Goal: Find contact information: Find contact information

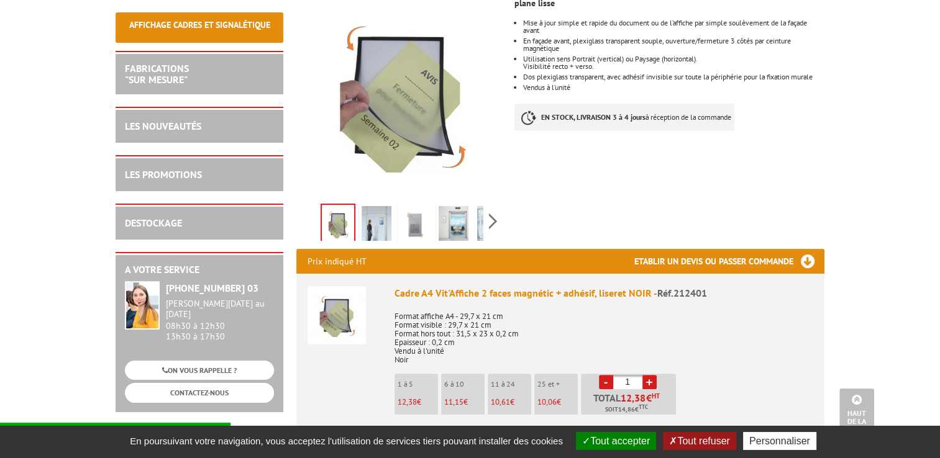
scroll to position [311, 0]
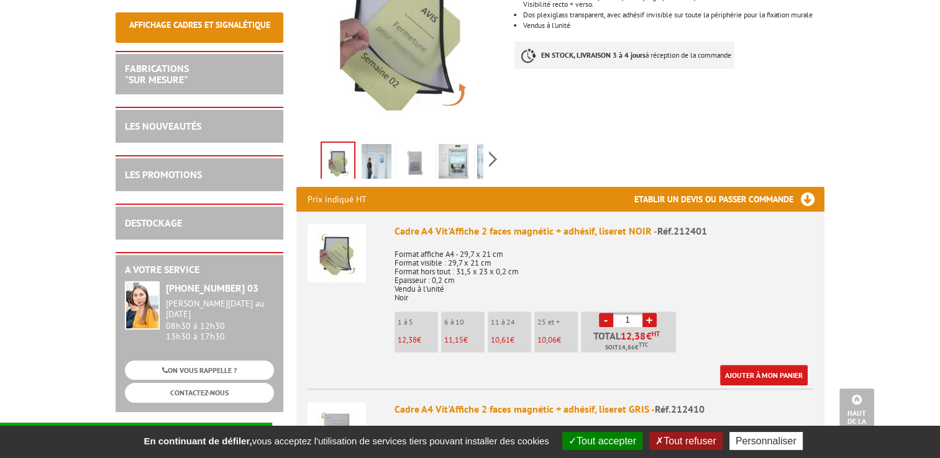
click at [462, 313] on link "+" at bounding box center [649, 320] width 14 height 14
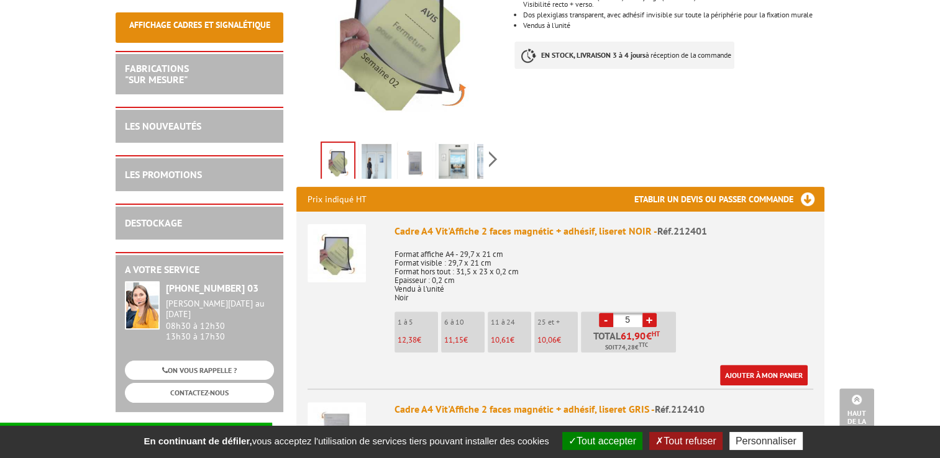
type input "6"
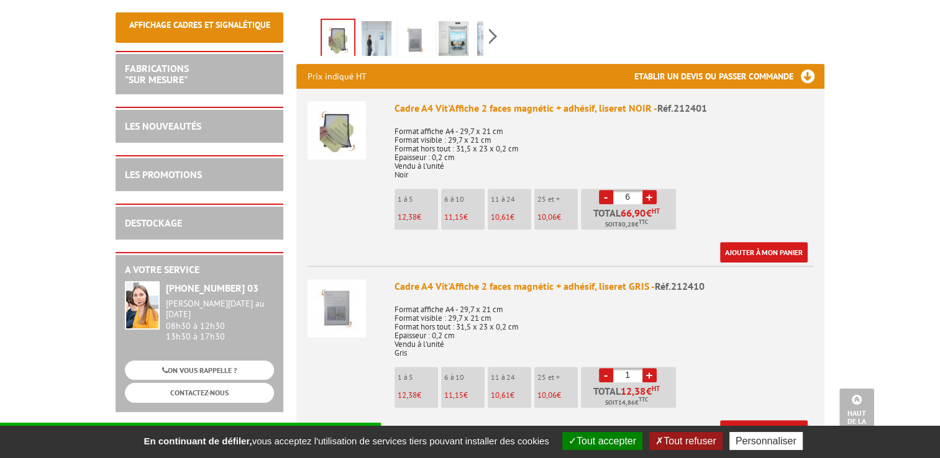
scroll to position [435, 0]
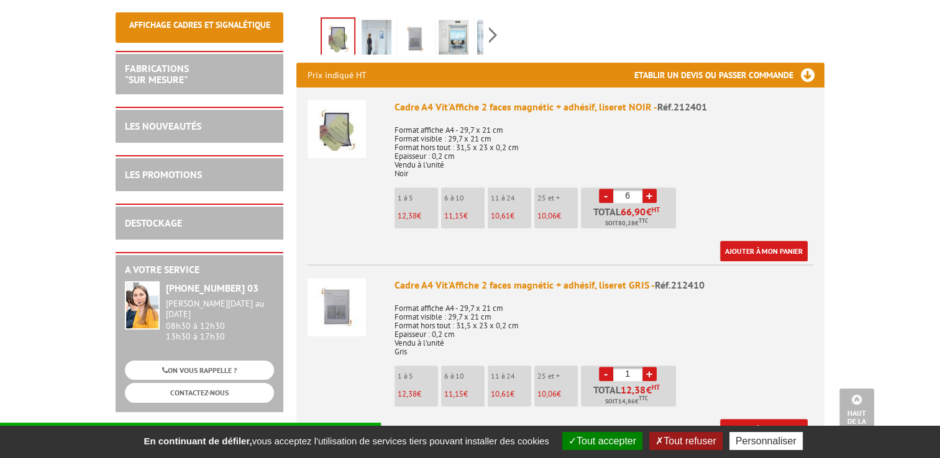
click at [462, 367] on link "+" at bounding box center [649, 374] width 14 height 14
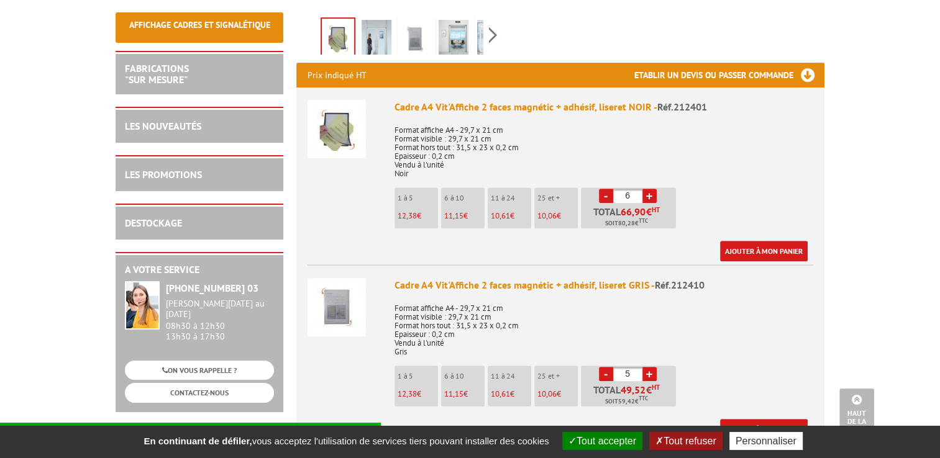
type input "6"
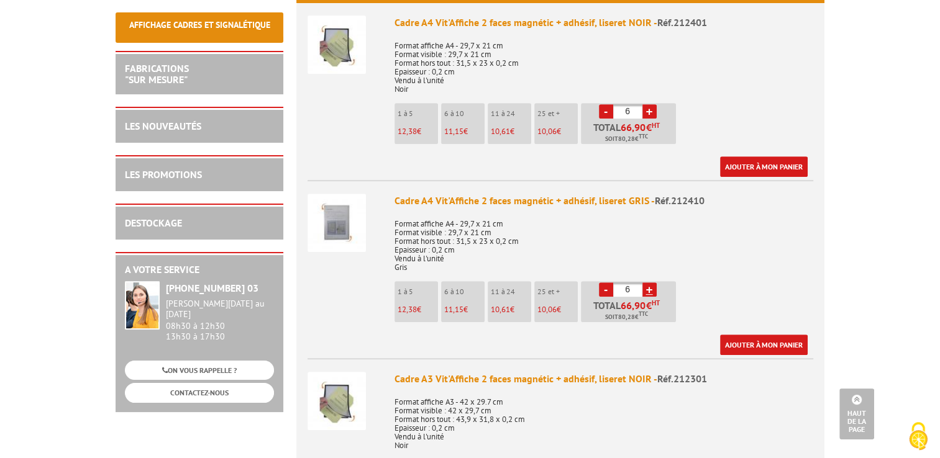
scroll to position [497, 0]
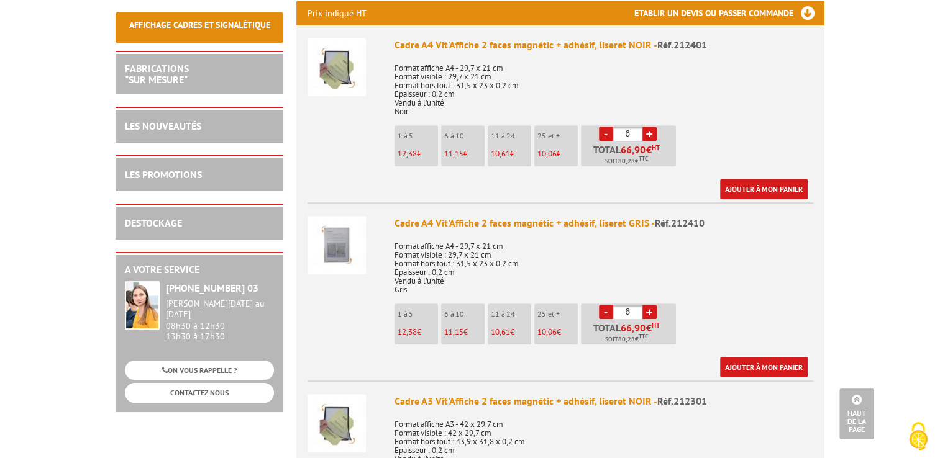
click at [355, 221] on img at bounding box center [336, 245] width 58 height 58
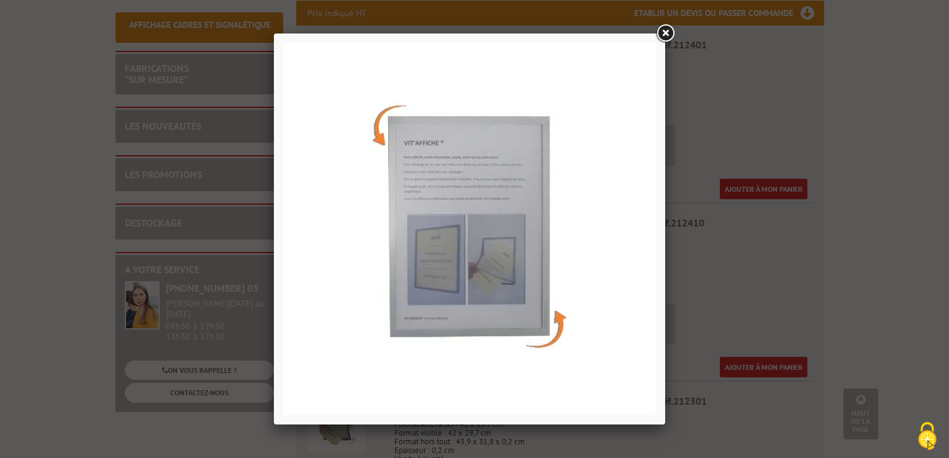
click at [462, 34] on link at bounding box center [665, 33] width 22 height 22
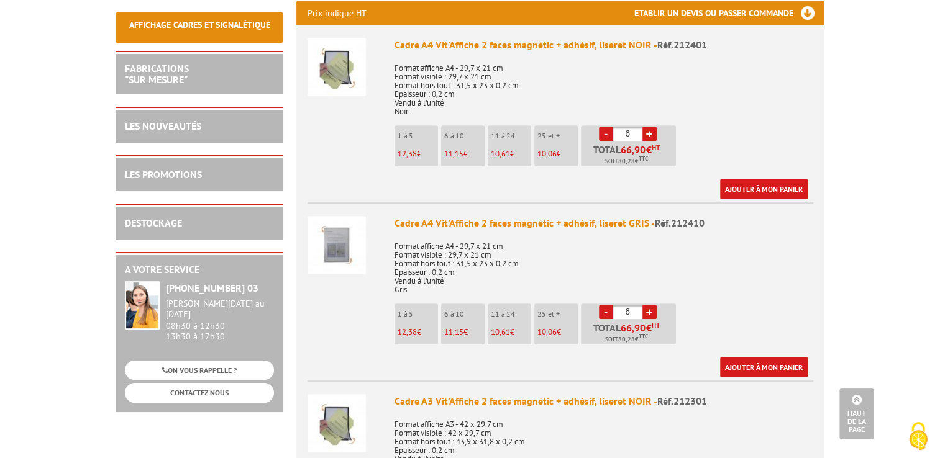
click at [462, 127] on link "-" at bounding box center [606, 134] width 14 height 14
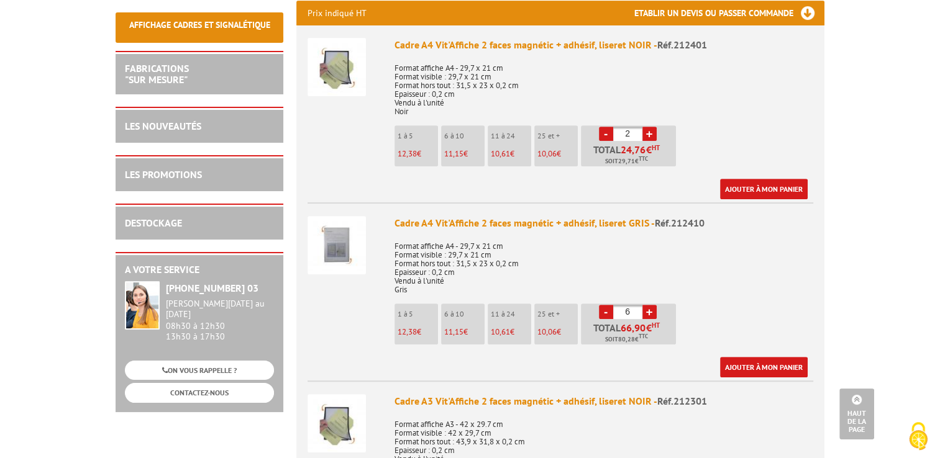
type input "1"
click at [462, 127] on link "-" at bounding box center [606, 134] width 14 height 14
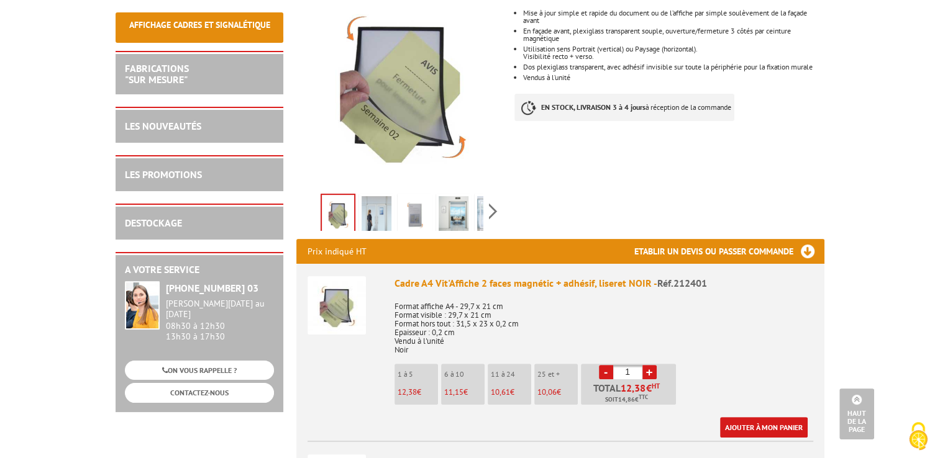
scroll to position [186, 0]
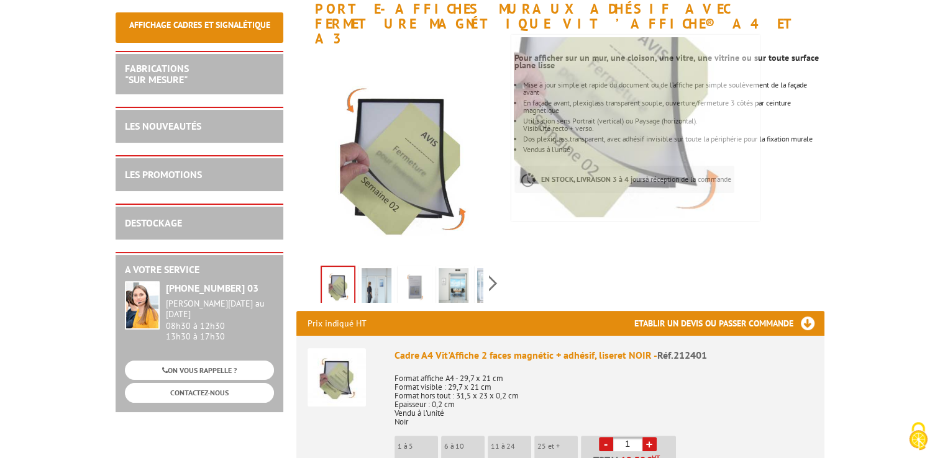
click at [383, 273] on img at bounding box center [377, 287] width 30 height 39
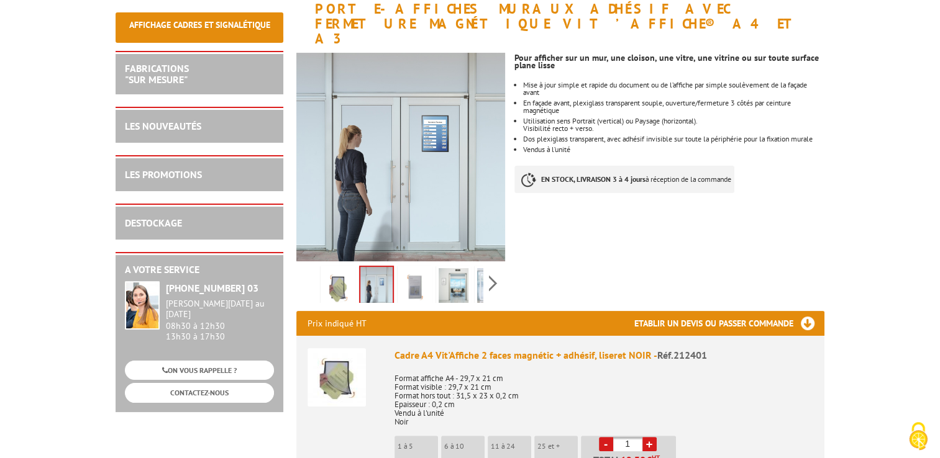
click at [414, 270] on img at bounding box center [415, 287] width 30 height 39
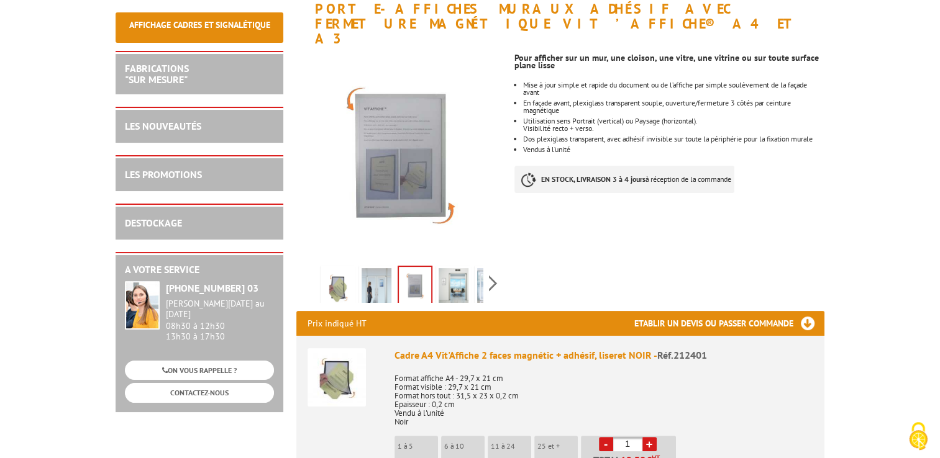
click at [450, 268] on img at bounding box center [454, 287] width 30 height 39
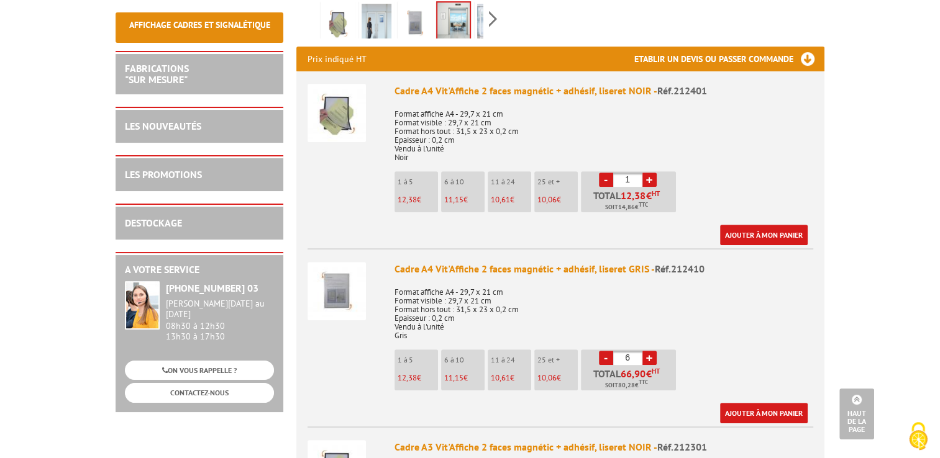
scroll to position [497, 0]
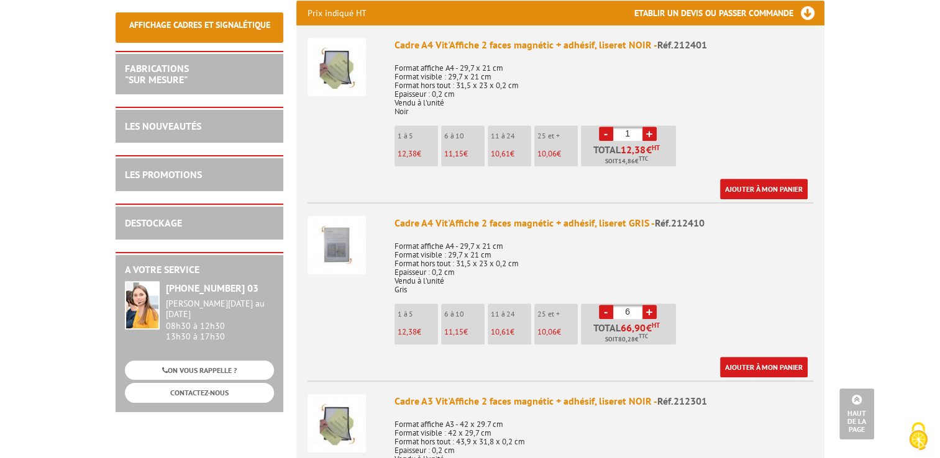
click at [462, 305] on link "-" at bounding box center [606, 312] width 14 height 14
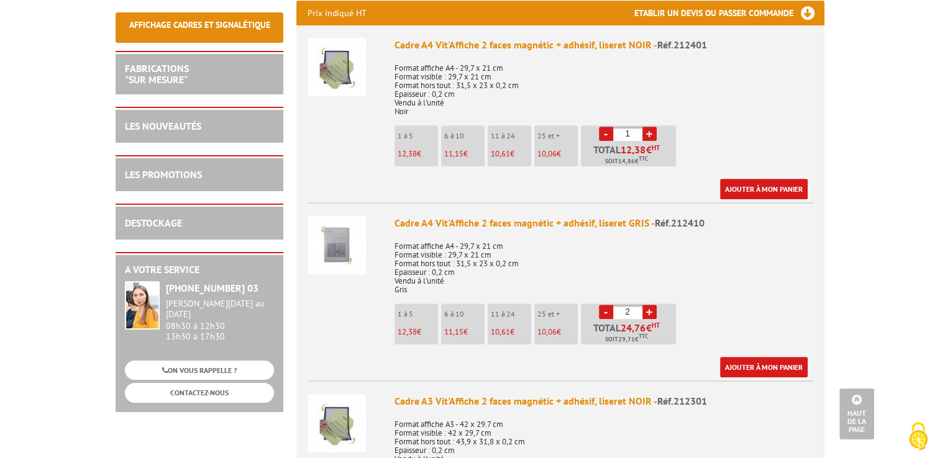
type input "1"
click at [462, 305] on link "-" at bounding box center [606, 312] width 14 height 14
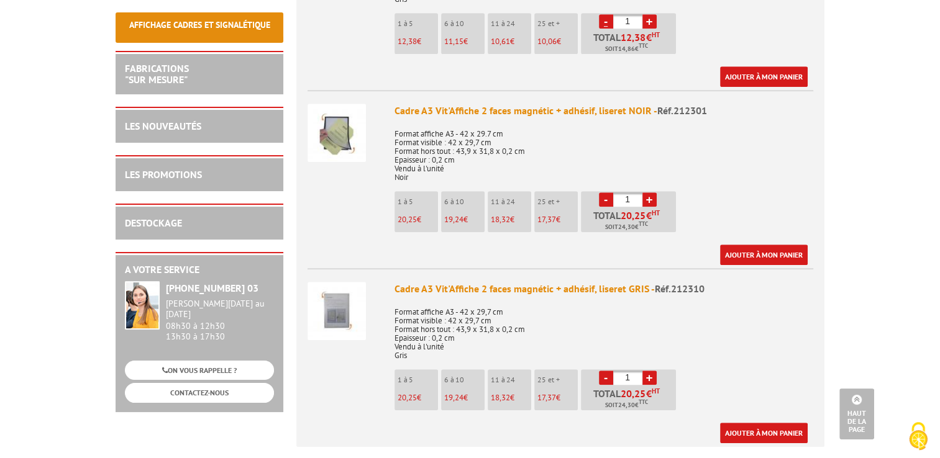
scroll to position [807, 0]
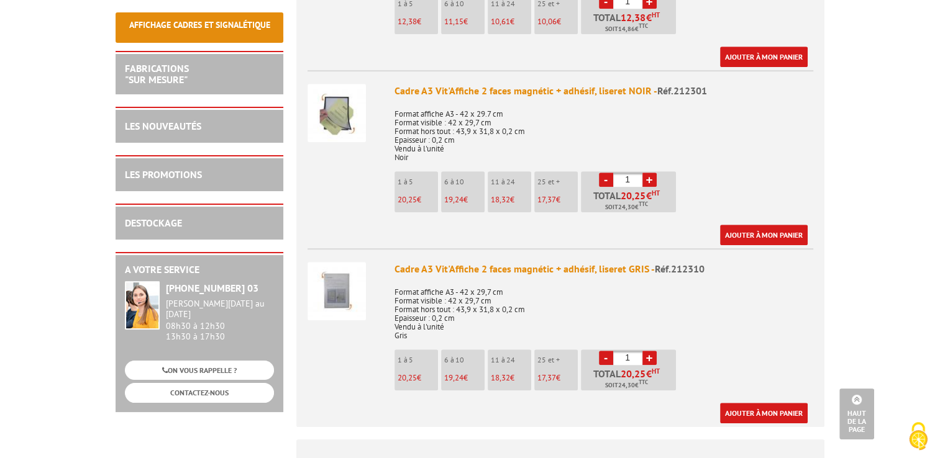
click at [462, 351] on link "+" at bounding box center [649, 358] width 14 height 14
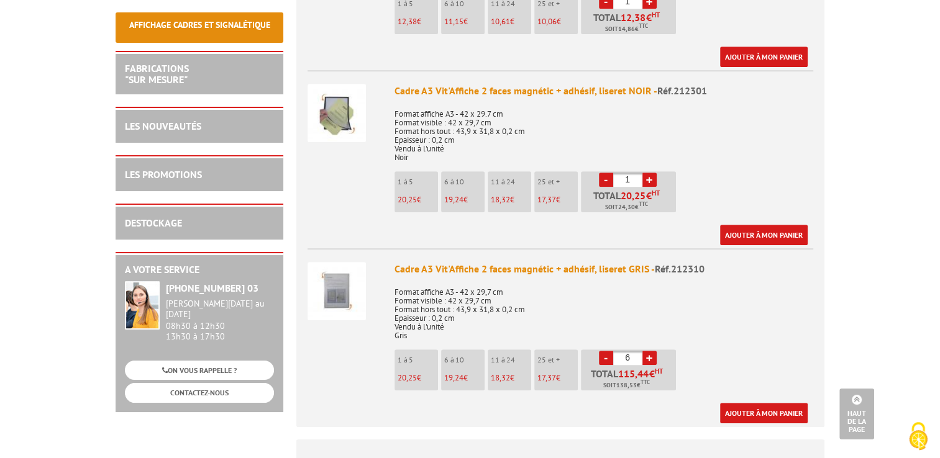
click at [462, 301] on div "Prix indiqué HT Etablir un devis ou passer commande Cadre A4 Vit'Affiche 2 face…" at bounding box center [560, 58] width 547 height 737
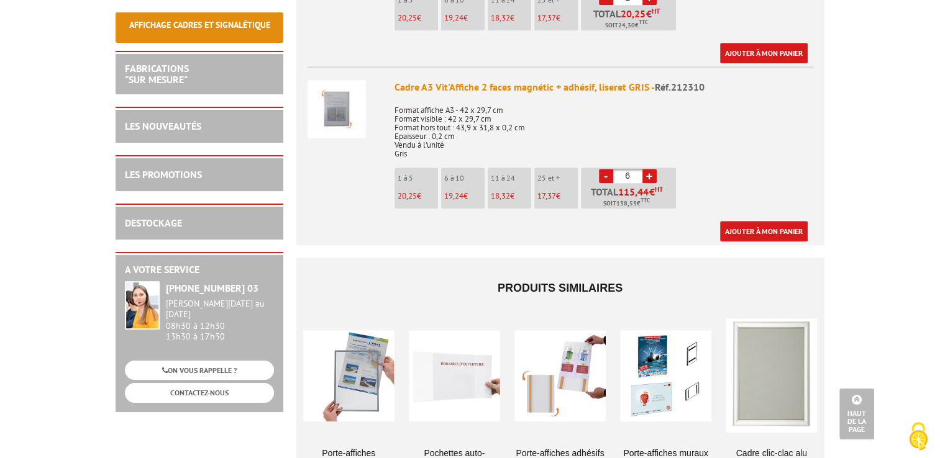
scroll to position [1056, 0]
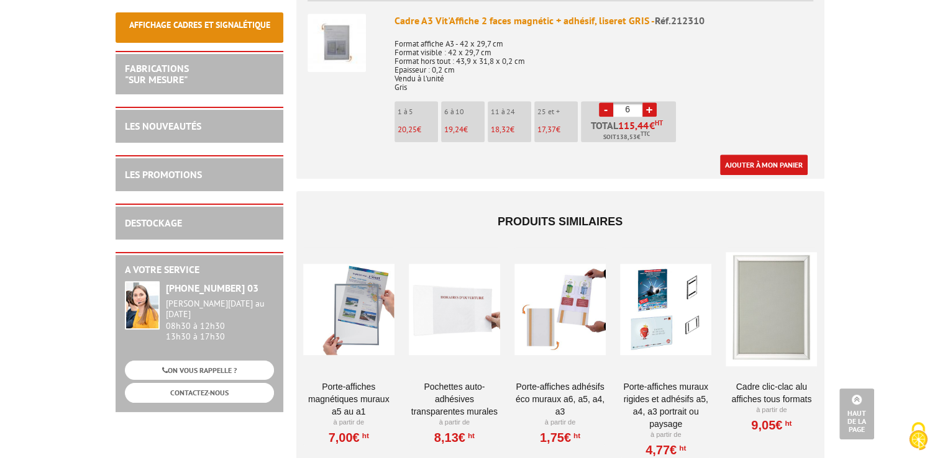
click at [462, 275] on body "Nos équipes sont à votre service du lundi au vendredi de 8h30 à 12h30 et de 13h…" at bounding box center [470, 20] width 940 height 2153
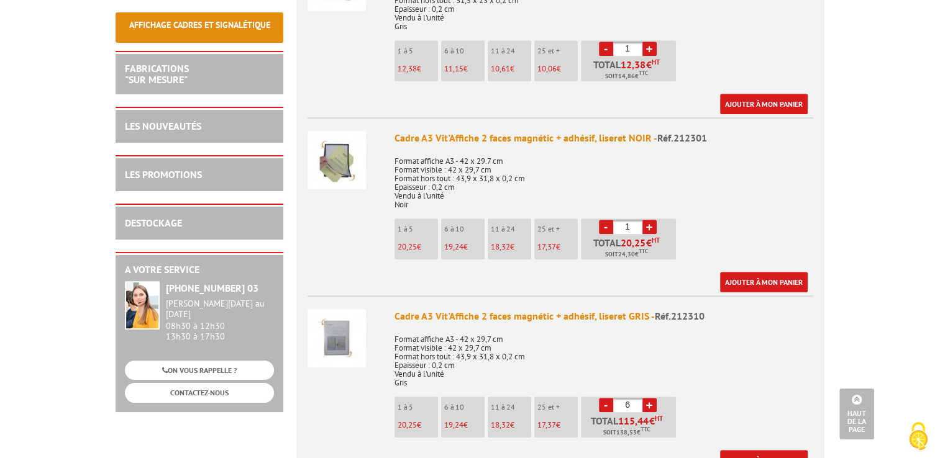
scroll to position [807, 0]
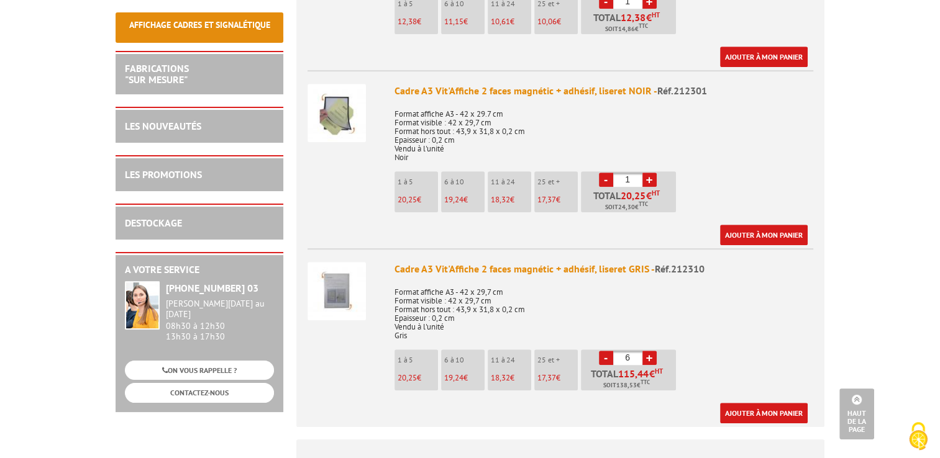
click at [462, 351] on link "+" at bounding box center [649, 358] width 14 height 14
type input "7"
click at [462, 301] on body "Nos équipes sont à votre service du lundi au vendredi de 8h30 à 12h30 et de 13h…" at bounding box center [470, 269] width 940 height 2153
click at [236, 287] on strong "[PHONE_NUMBER] 03" at bounding box center [212, 288] width 93 height 12
drag, startPoint x: 670, startPoint y: 251, endPoint x: 713, endPoint y: 247, distance: 43.1
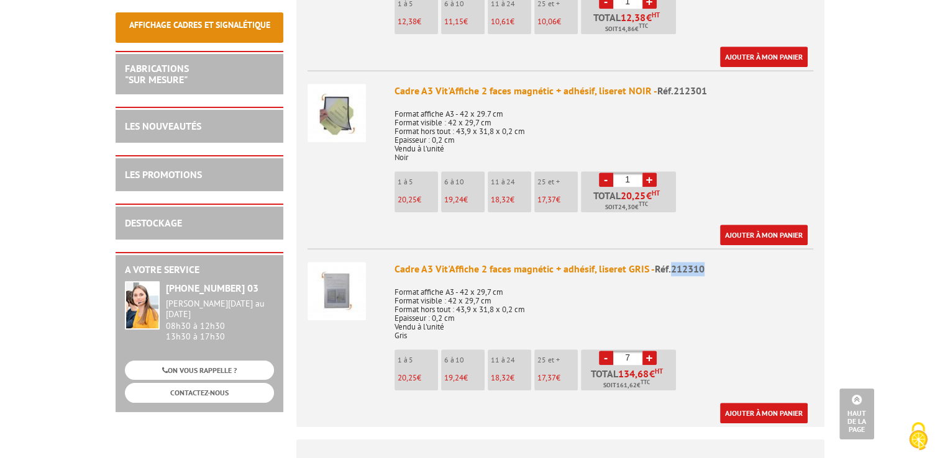
click at [462, 262] on div "Cadre A3 Vit'Affiche 2 faces magnétic + adhésif, liseret GRIS - Réf.212310" at bounding box center [603, 269] width 419 height 14
copy span "212310"
click at [193, 394] on section "A votre service +33 (0)1 46 81 33 03 Du Lundi au Vendredi 08h30 à 12h30 13h30 à…" at bounding box center [200, 332] width 168 height 159
click at [196, 388] on link "CONTACTEZ-NOUS" at bounding box center [199, 392] width 149 height 19
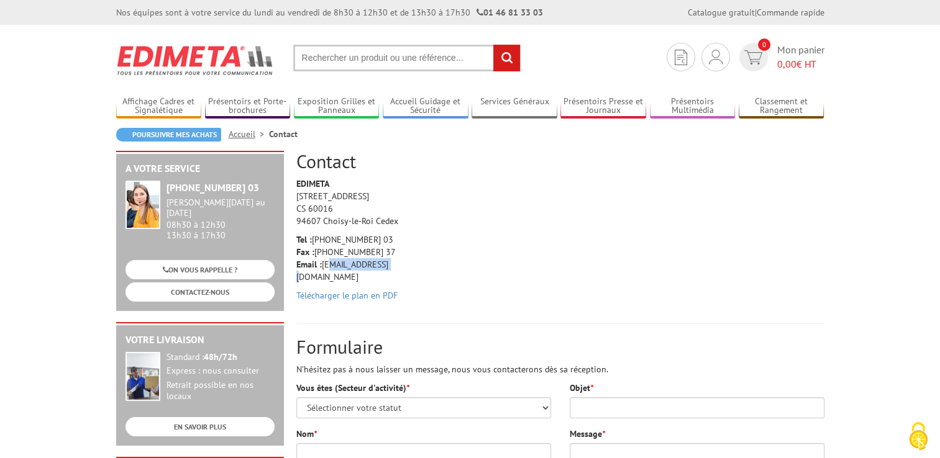
drag, startPoint x: 325, startPoint y: 267, endPoint x: 383, endPoint y: 265, distance: 58.4
click at [383, 265] on p "Tel : +33 (0)1 46 81 33 03 Fax : +33 (0)1 45 73 24 37 Email : info@edimeta.fr" at bounding box center [355, 259] width 118 height 50
drag, startPoint x: 383, startPoint y: 265, endPoint x: 394, endPoint y: 268, distance: 11.2
click at [384, 271] on div "EDIMETA 10 Rue de la Darse CS 60016 94607 Choisy-le-Roi Cedex Tel : +33 (0)1 46…" at bounding box center [355, 243] width 137 height 130
drag, startPoint x: 395, startPoint y: 268, endPoint x: 390, endPoint y: 263, distance: 6.6
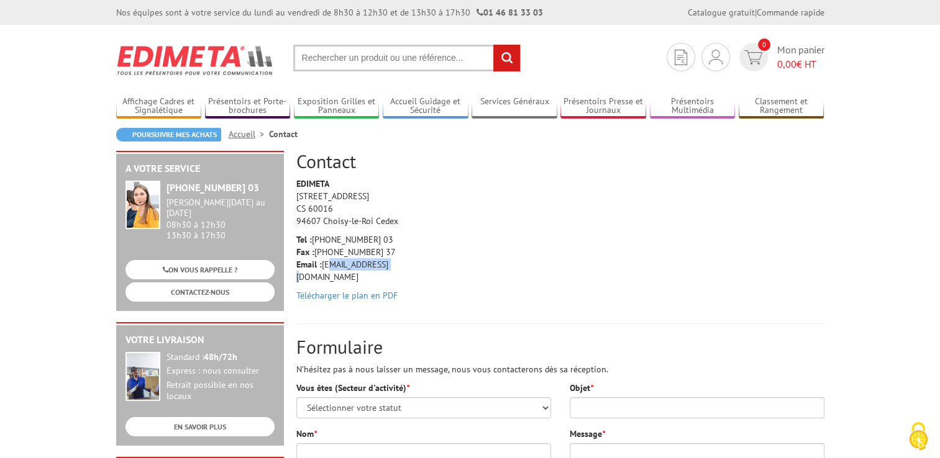
click at [395, 268] on p "Tel : +33 (0)1 46 81 33 03 Fax : +33 (0)1 45 73 24 37 Email : info@edimeta.fr" at bounding box center [355, 259] width 118 height 50
click at [391, 260] on p "Tel : +33 (0)1 46 81 33 03 Fax : +33 (0)1 45 73 24 37 Email : info@edimeta.fr" at bounding box center [355, 259] width 118 height 50
click at [378, 60] on input "text" at bounding box center [406, 58] width 227 height 27
paste input "212310"
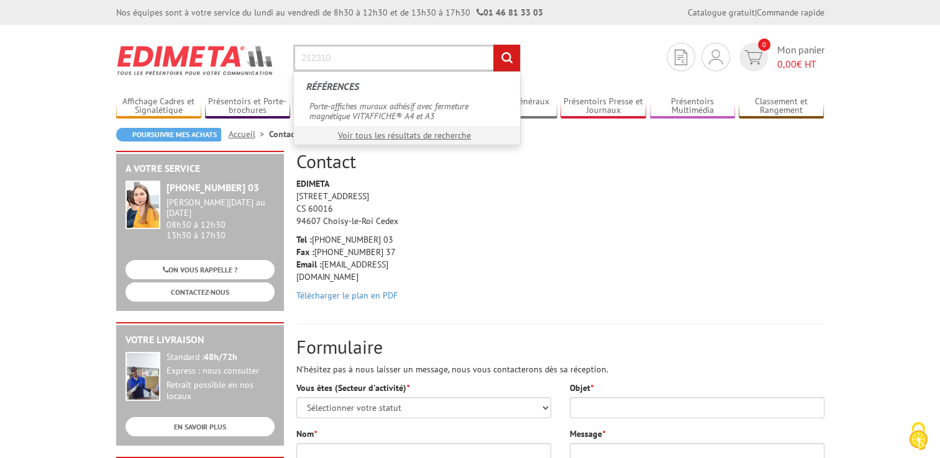
type input "212310"
click at [493, 45] on input "rechercher" at bounding box center [506, 58] width 27 height 27
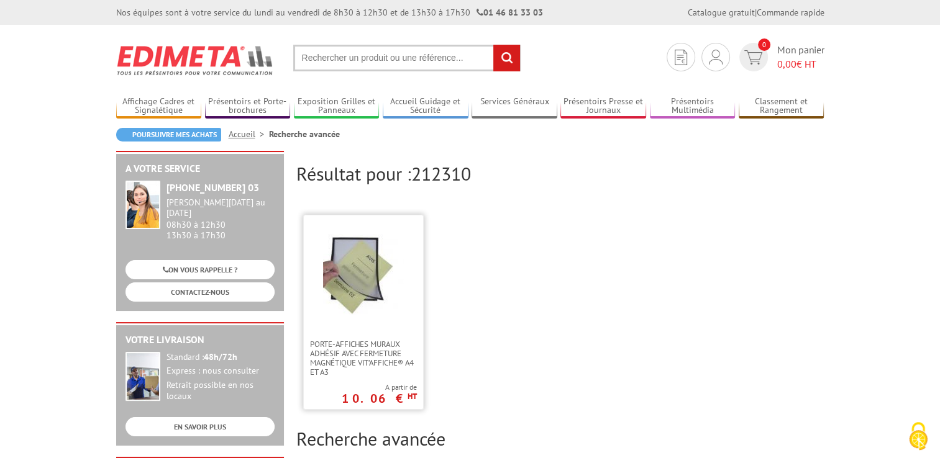
click at [365, 299] on img at bounding box center [363, 274] width 81 height 81
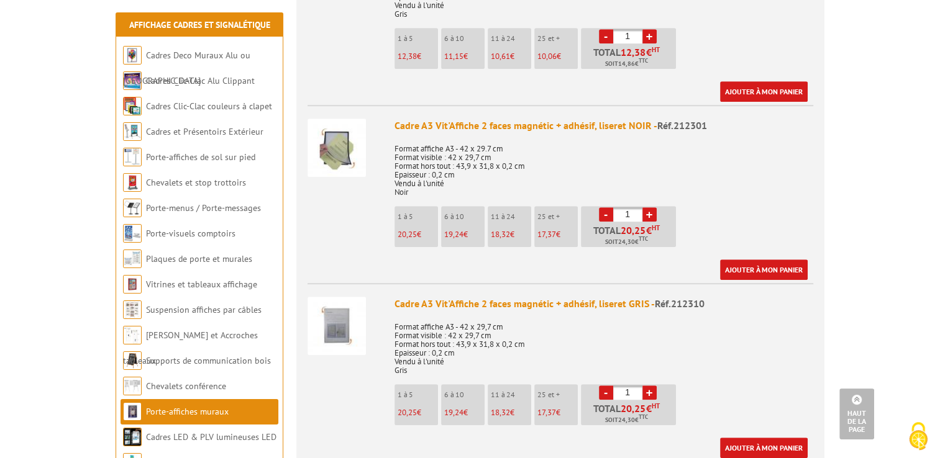
scroll to position [807, 0]
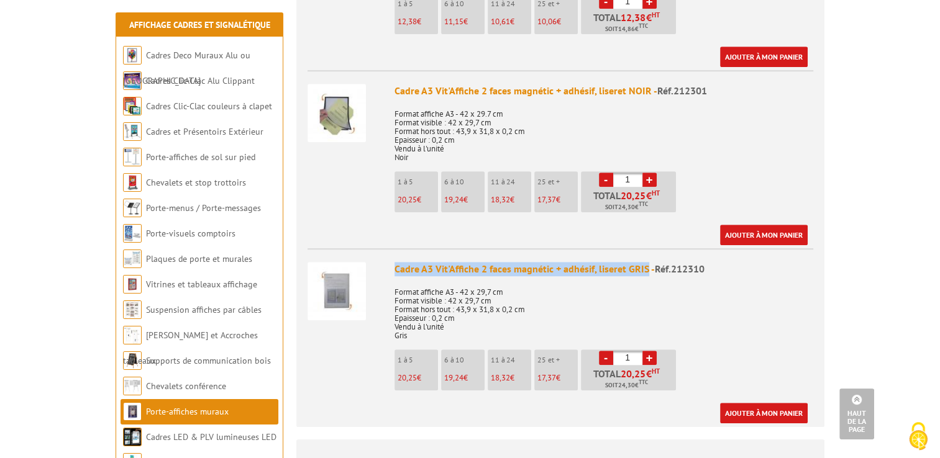
drag, startPoint x: 396, startPoint y: 252, endPoint x: 644, endPoint y: 243, distance: 248.0
click at [644, 248] on li "Cadre A3 Vit'Affiche 2 faces magnétic + adhésif, liseret GRIS - Réf.212310 Form…" at bounding box center [560, 335] width 506 height 175
copy div "Cadre A3 Vit'Affiche 2 faces magnétic + adhésif, liseret GRIS"
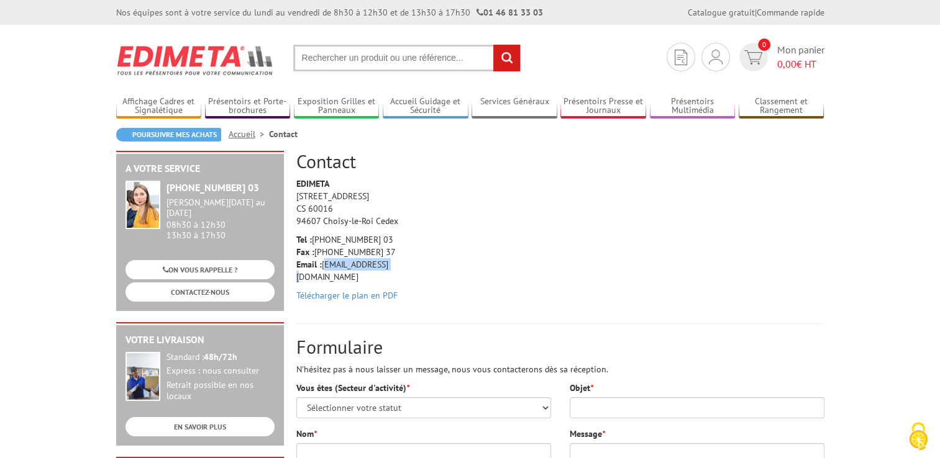
drag, startPoint x: 388, startPoint y: 266, endPoint x: 323, endPoint y: 270, distance: 64.7
click at [323, 270] on p "Tel : +33 (0)1 46 81 33 03 Fax : +33 (0)1 45 73 24 37 Email : info@edimeta.fr" at bounding box center [355, 259] width 118 height 50
copy p "info@edimeta.fr"
